Goal: Task Accomplishment & Management: Manage account settings

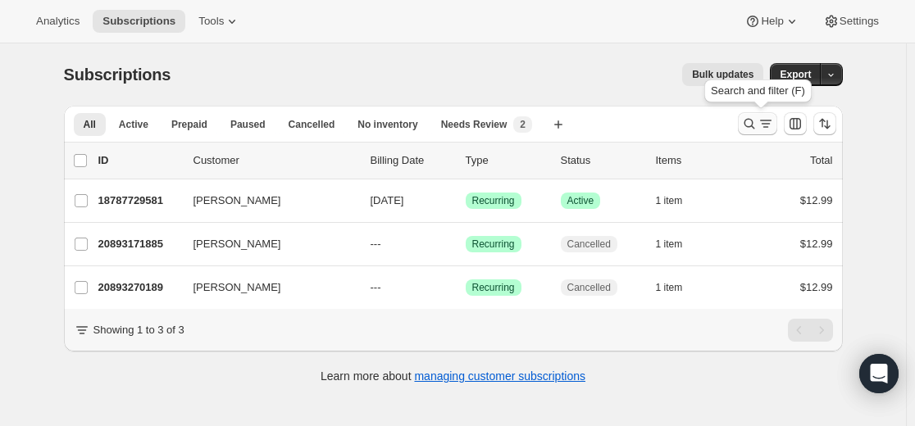
click at [748, 123] on icon "Search and filter results" at bounding box center [749, 124] width 16 height 16
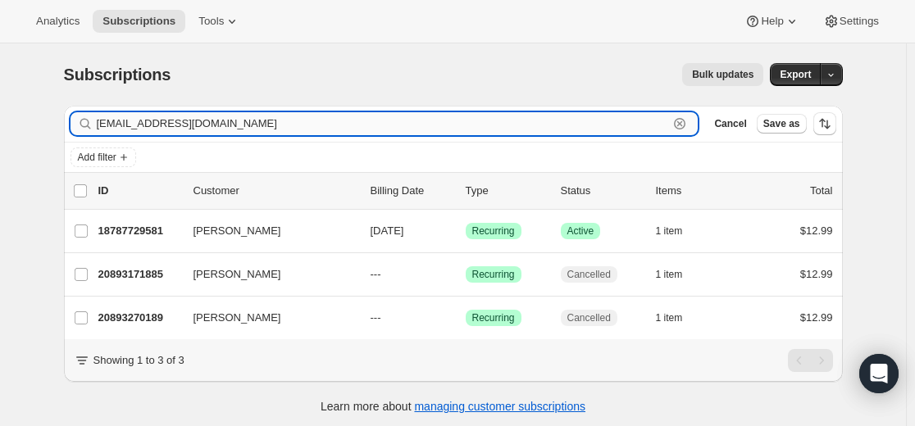
click at [616, 117] on input "[EMAIL_ADDRESS][DOMAIN_NAME]" at bounding box center [383, 123] width 572 height 23
click at [616, 114] on input "[EMAIL_ADDRESS][DOMAIN_NAME]" at bounding box center [383, 123] width 572 height 23
click at [615, 114] on input "[EMAIL_ADDRESS][DOMAIN_NAME]" at bounding box center [383, 123] width 572 height 23
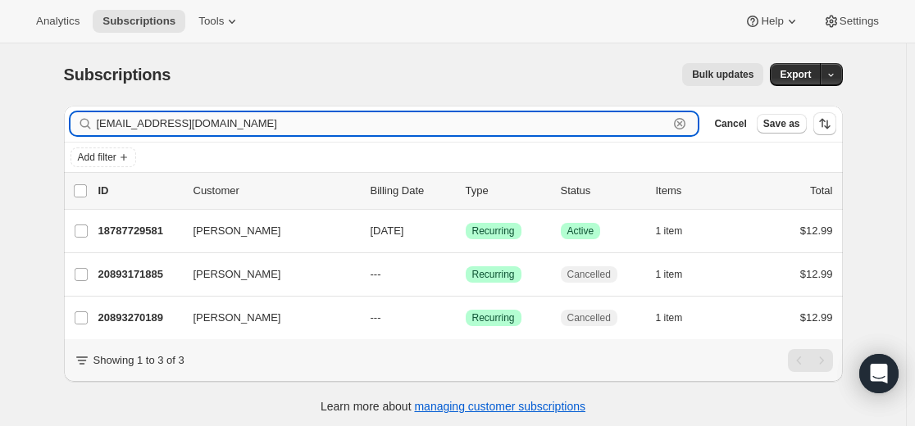
click at [615, 114] on input "[EMAIL_ADDRESS][DOMAIN_NAME]" at bounding box center [383, 123] width 572 height 23
paste input "sissyleerhwy49"
type input "[EMAIL_ADDRESS][DOMAIN_NAME]"
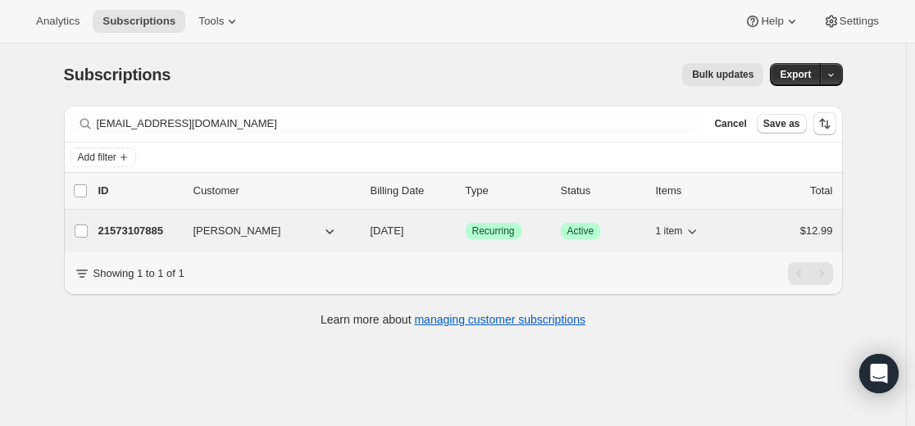
click at [149, 232] on p "21573107885" at bounding box center [139, 231] width 82 height 16
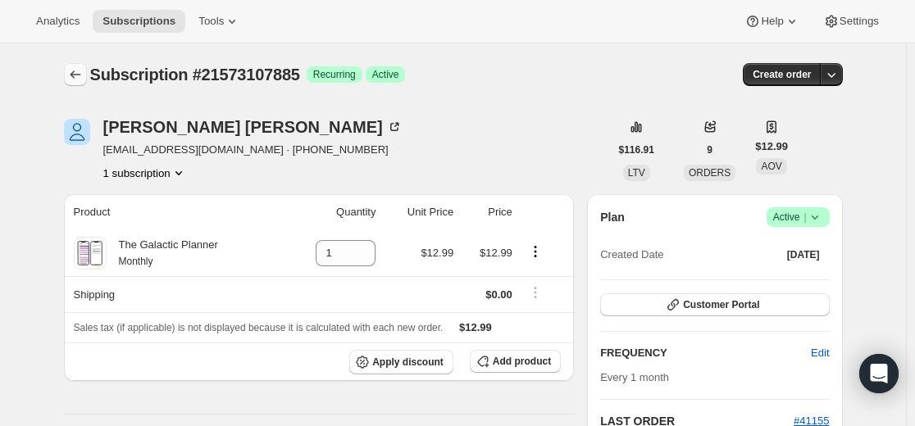
click at [86, 65] on button "Subscriptions" at bounding box center [75, 74] width 23 height 23
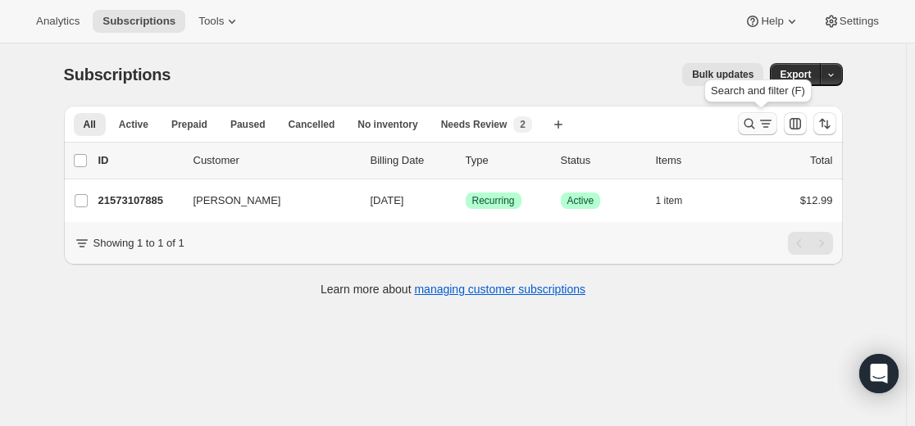
click at [747, 123] on icon "Search and filter results" at bounding box center [749, 124] width 16 height 16
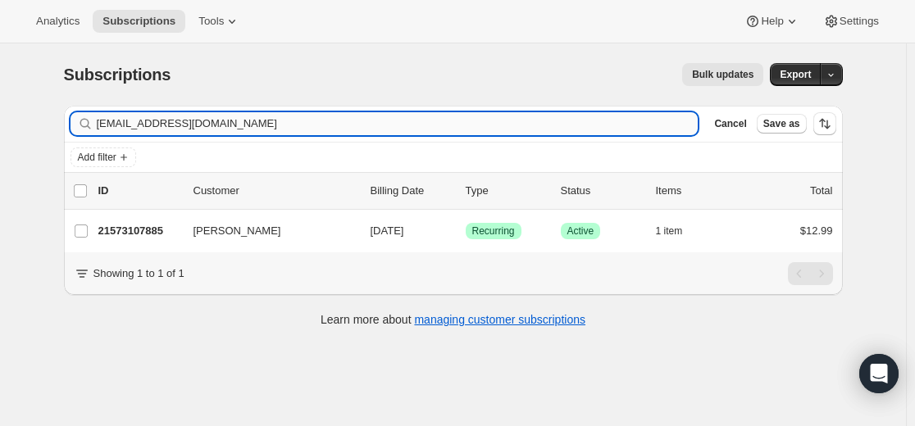
click at [592, 123] on input "[EMAIL_ADDRESS][DOMAIN_NAME]" at bounding box center [397, 123] width 601 height 23
type input "[EMAIL_ADDRESS][DOMAIN_NAME]"
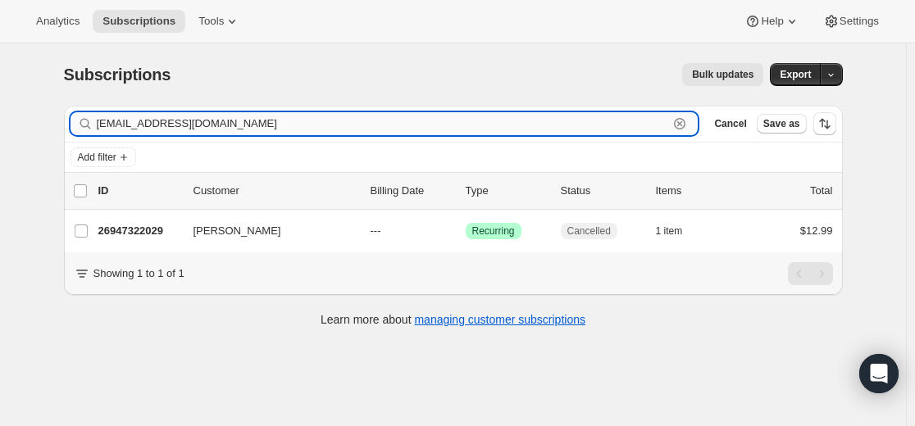
click at [254, 125] on input "[EMAIL_ADDRESS][DOMAIN_NAME]" at bounding box center [383, 123] width 572 height 23
click at [253, 125] on input "[EMAIL_ADDRESS][DOMAIN_NAME]" at bounding box center [383, 123] width 572 height 23
